Goal: Task Accomplishment & Management: Manage account settings

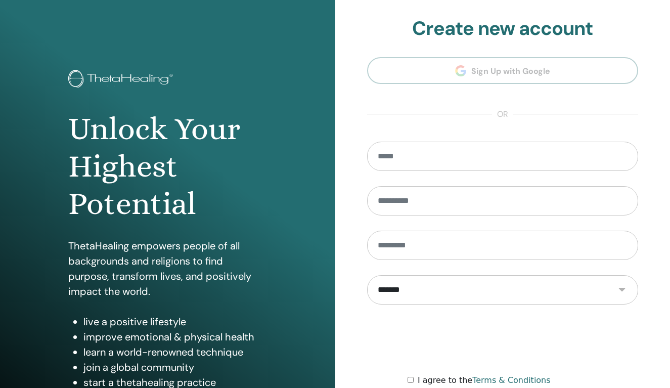
click at [312, 156] on div "Unlock Your Highest Potential ThetaHealing empowers people of all backgrounds a…" at bounding box center [167, 243] width 335 height 486
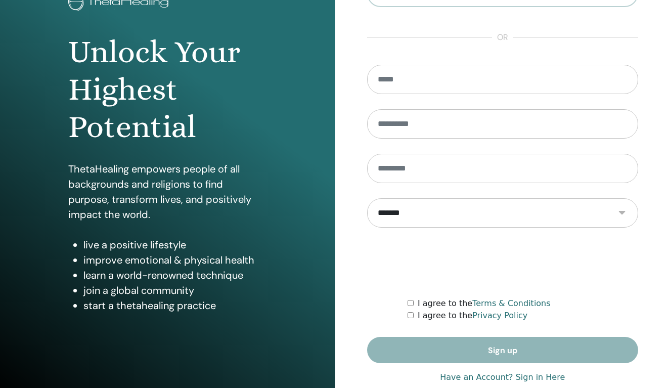
scroll to position [89, 0]
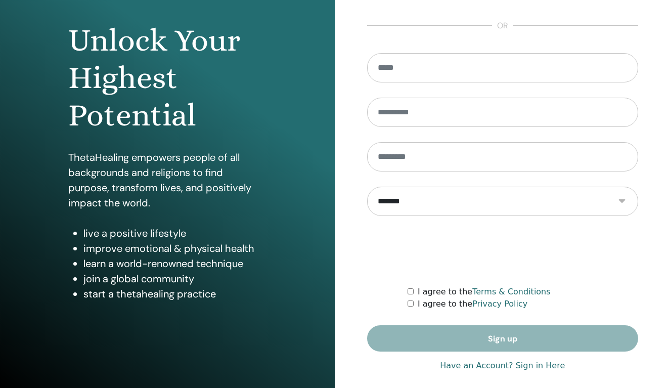
click at [541, 363] on link "Have an Account? Sign in Here" at bounding box center [502, 366] width 125 height 12
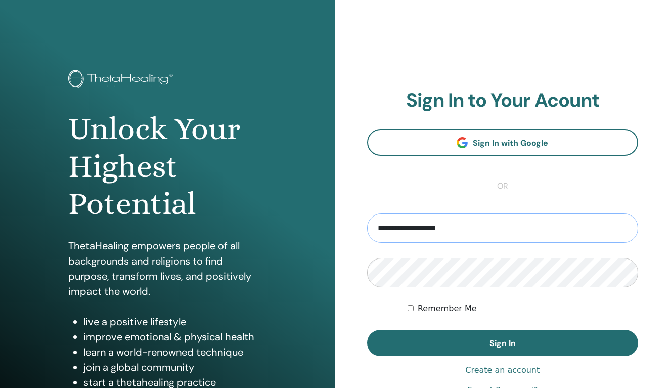
type input "**********"
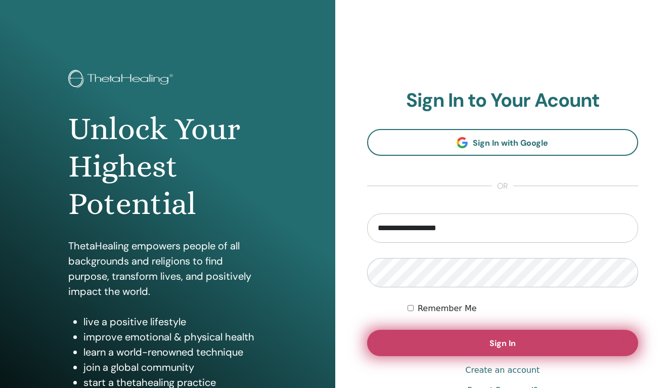
click at [495, 349] on button "Sign In" at bounding box center [503, 343] width 272 height 26
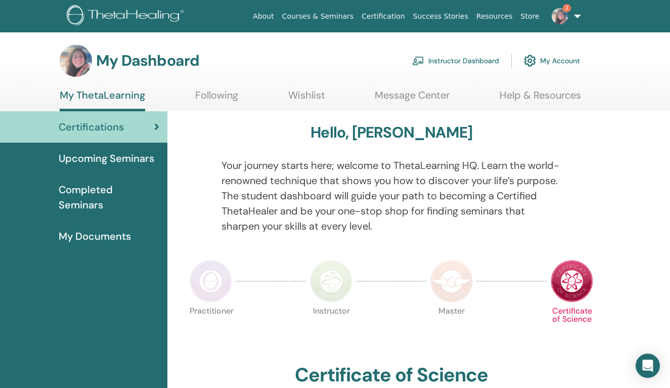
click at [459, 62] on link "Instructor Dashboard" at bounding box center [455, 61] width 87 height 22
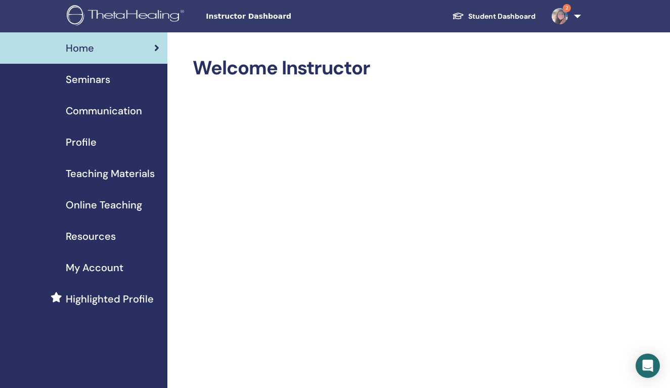
click at [92, 83] on span "Seminars" at bounding box center [88, 79] width 45 height 15
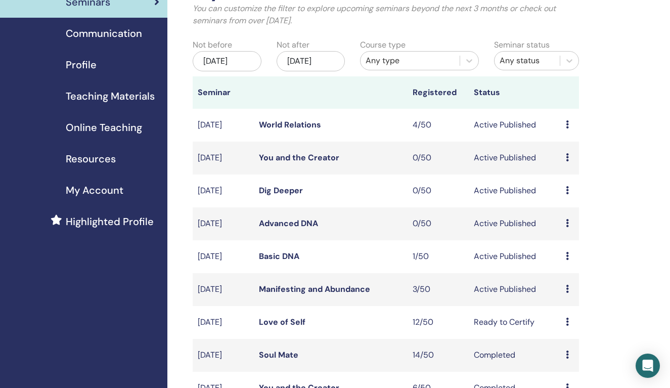
scroll to position [76, 0]
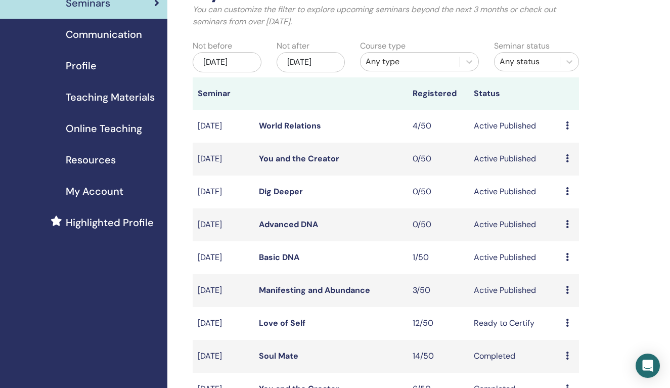
click at [311, 295] on link "Manifesting and Abundance" at bounding box center [314, 290] width 111 height 11
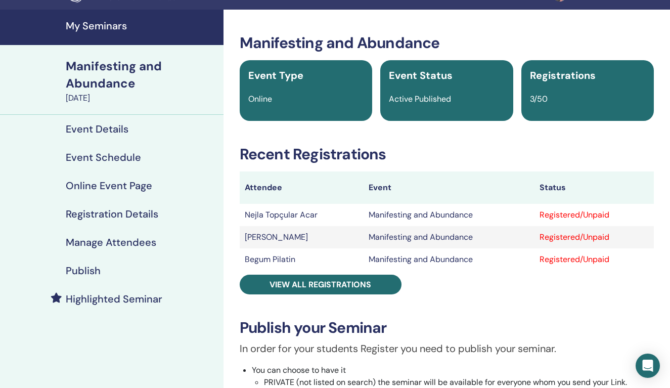
scroll to position [23, 0]
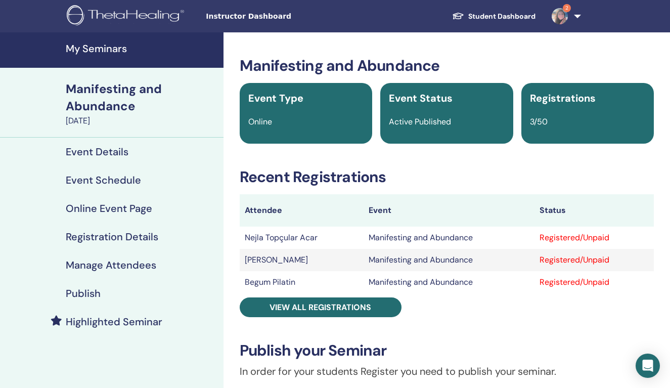
scroll to position [23, 0]
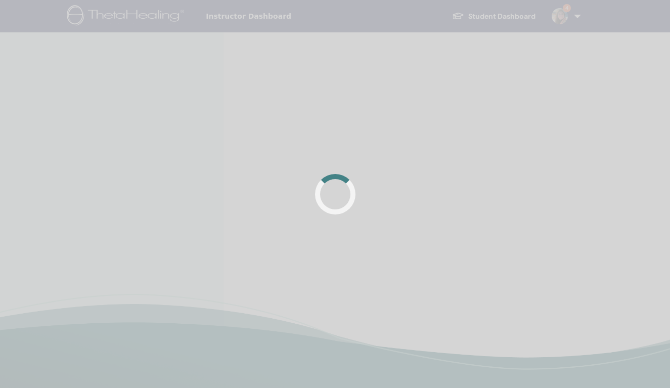
scroll to position [23, 0]
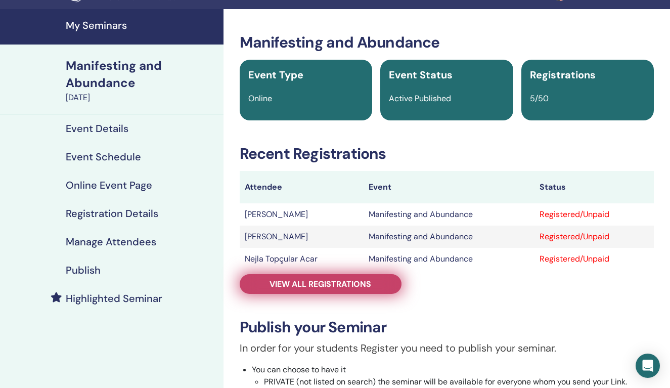
click at [325, 284] on span "View all registrations" at bounding box center [321, 284] width 102 height 11
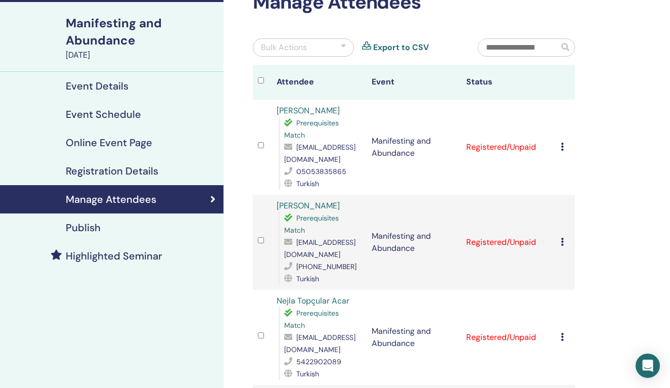
scroll to position [50, 0]
